Goal: Transaction & Acquisition: Purchase product/service

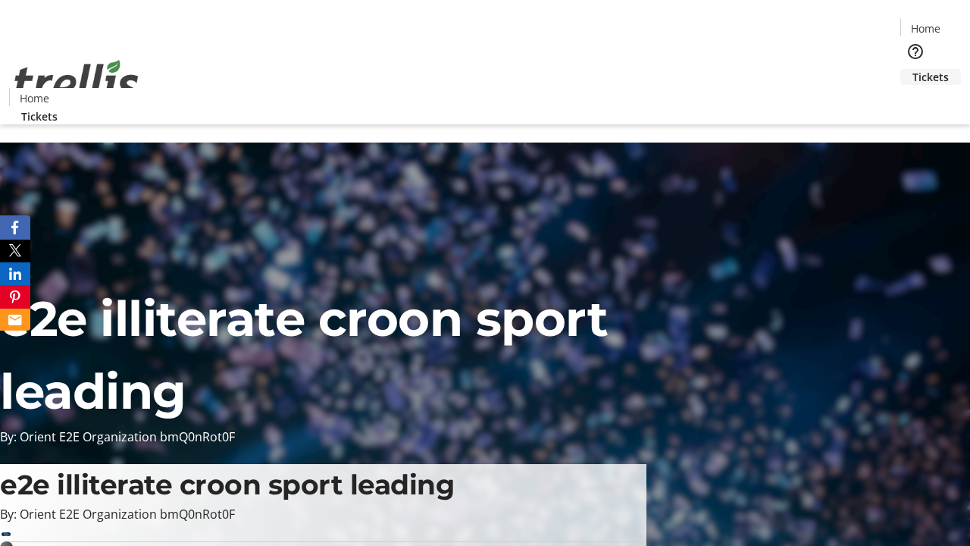
click at [913, 69] on span "Tickets" at bounding box center [931, 77] width 36 height 16
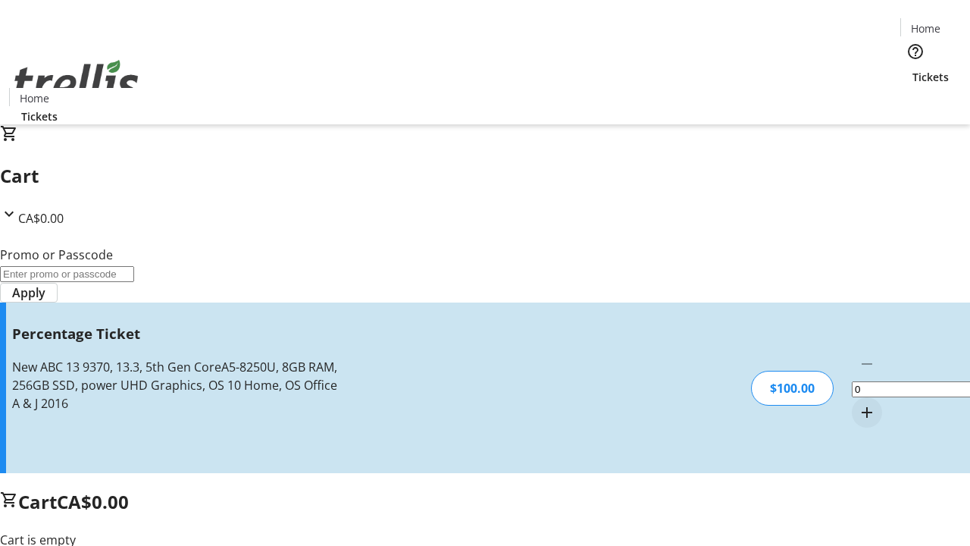
click at [858, 403] on mat-icon "Increment by one" at bounding box center [867, 412] width 18 height 18
type input "1"
type input "BAR"
